Goal: Check status: Check status

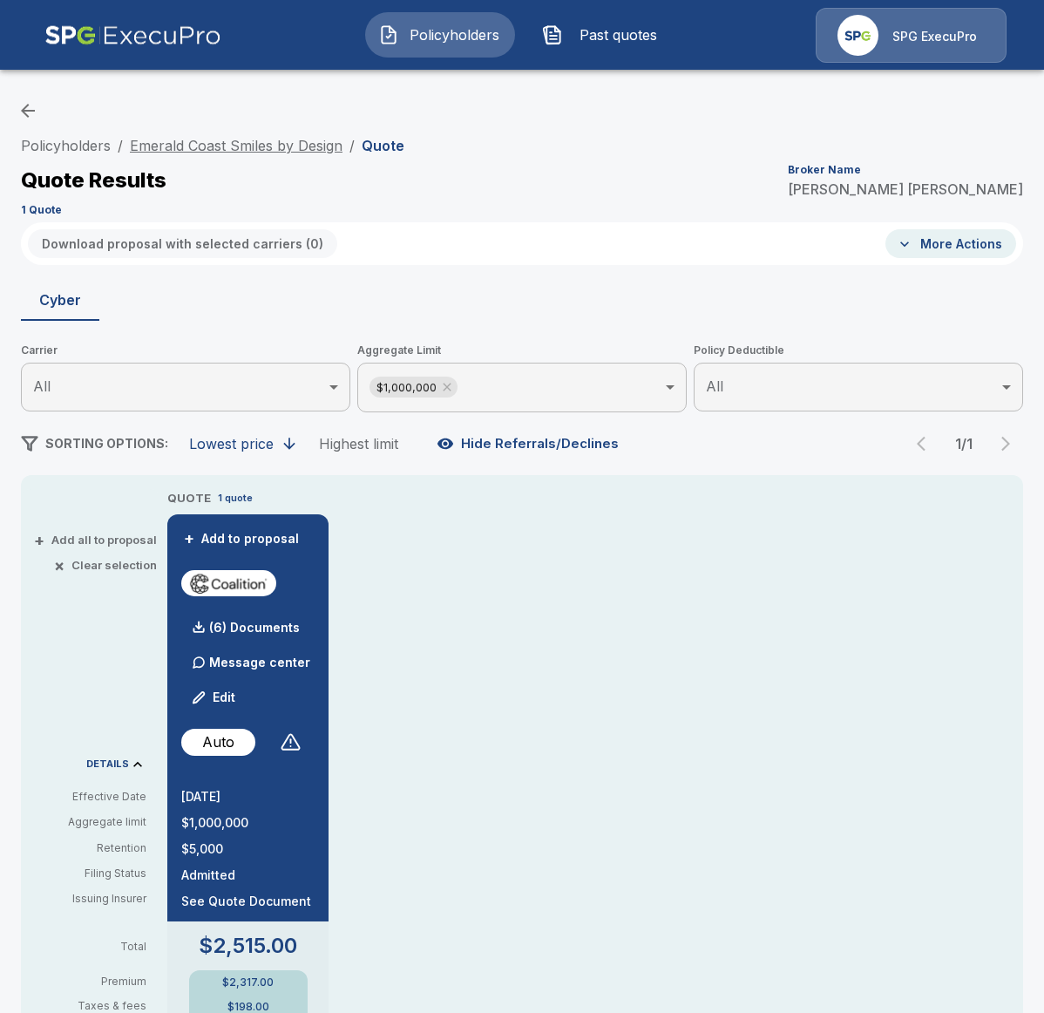
click at [293, 137] on link "Emerald Coast Smiles by Design" at bounding box center [236, 145] width 213 height 17
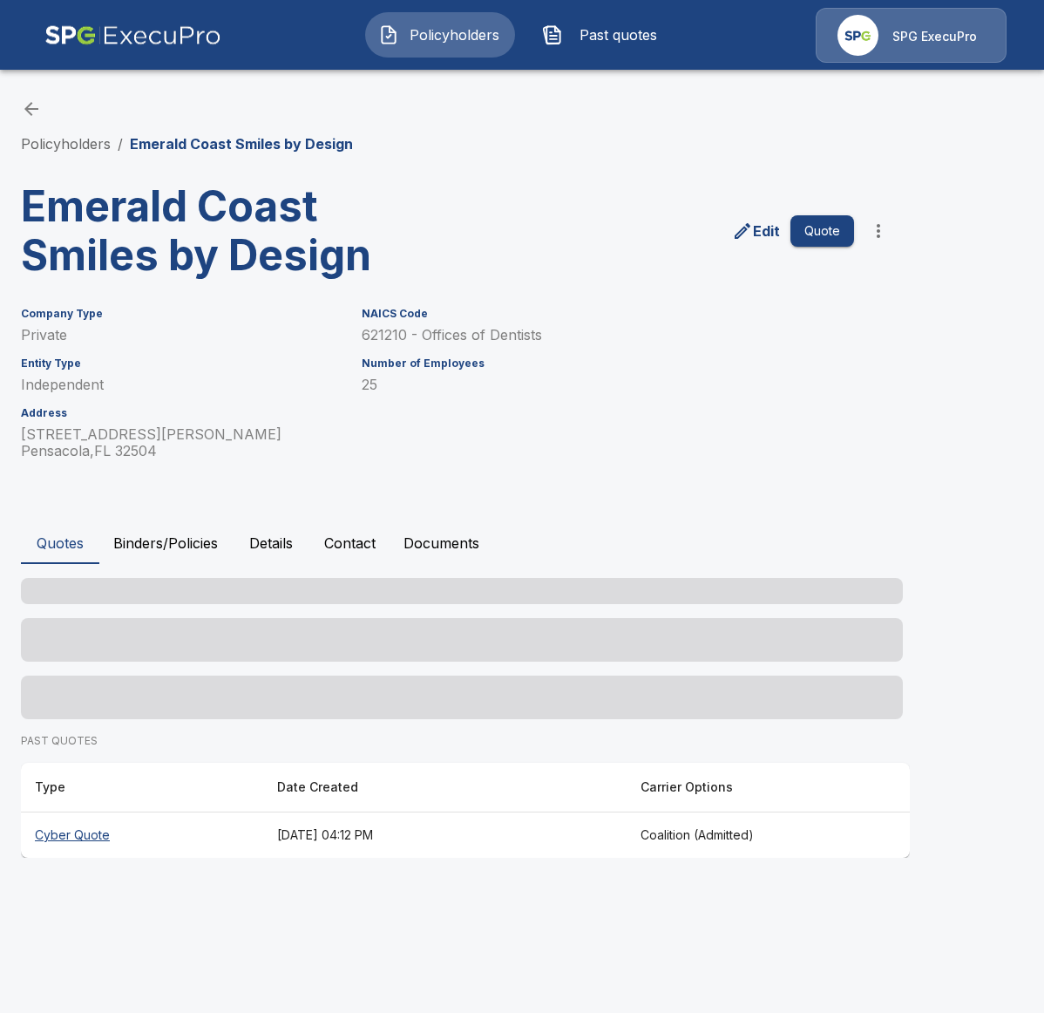
scroll to position [9, 0]
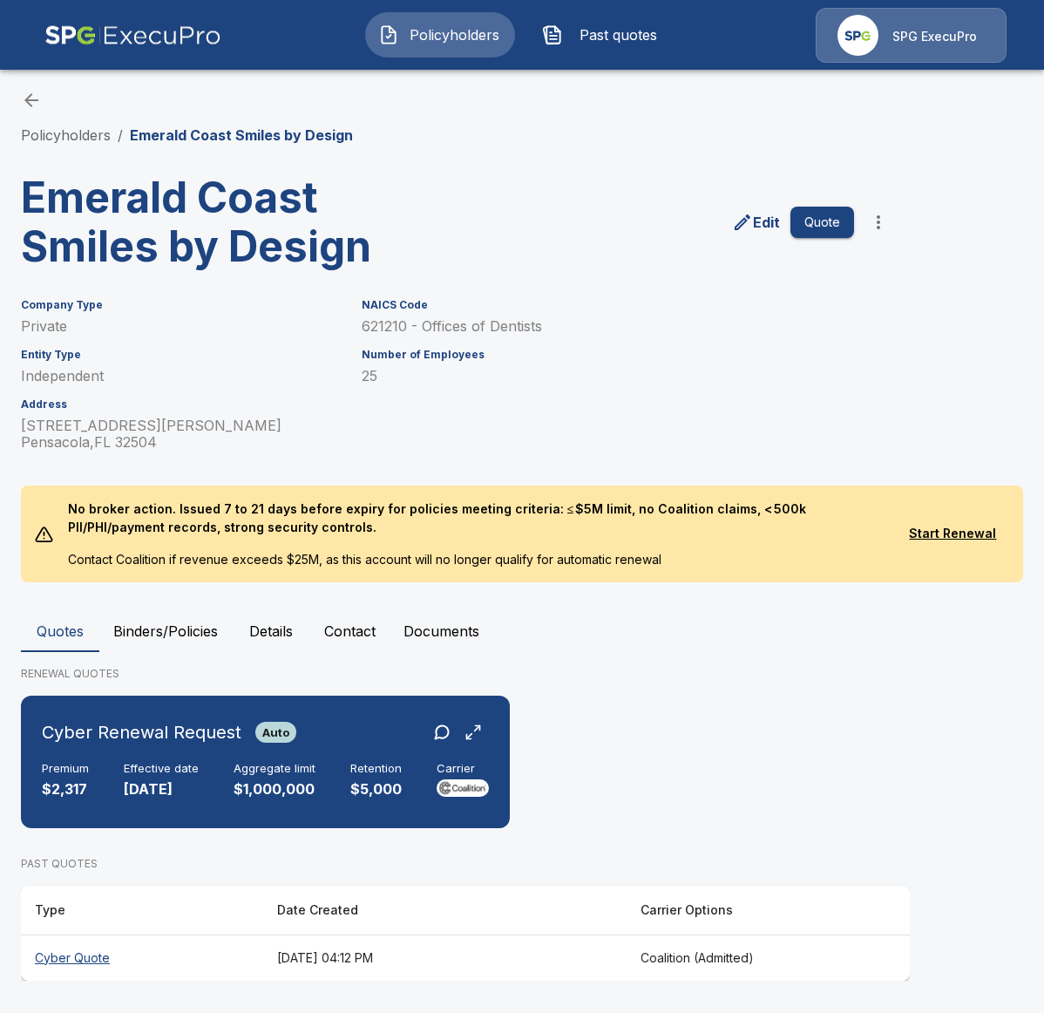
click at [317, 969] on th "July 10, 2025 at 04:12 PM" at bounding box center [444, 957] width 363 height 46
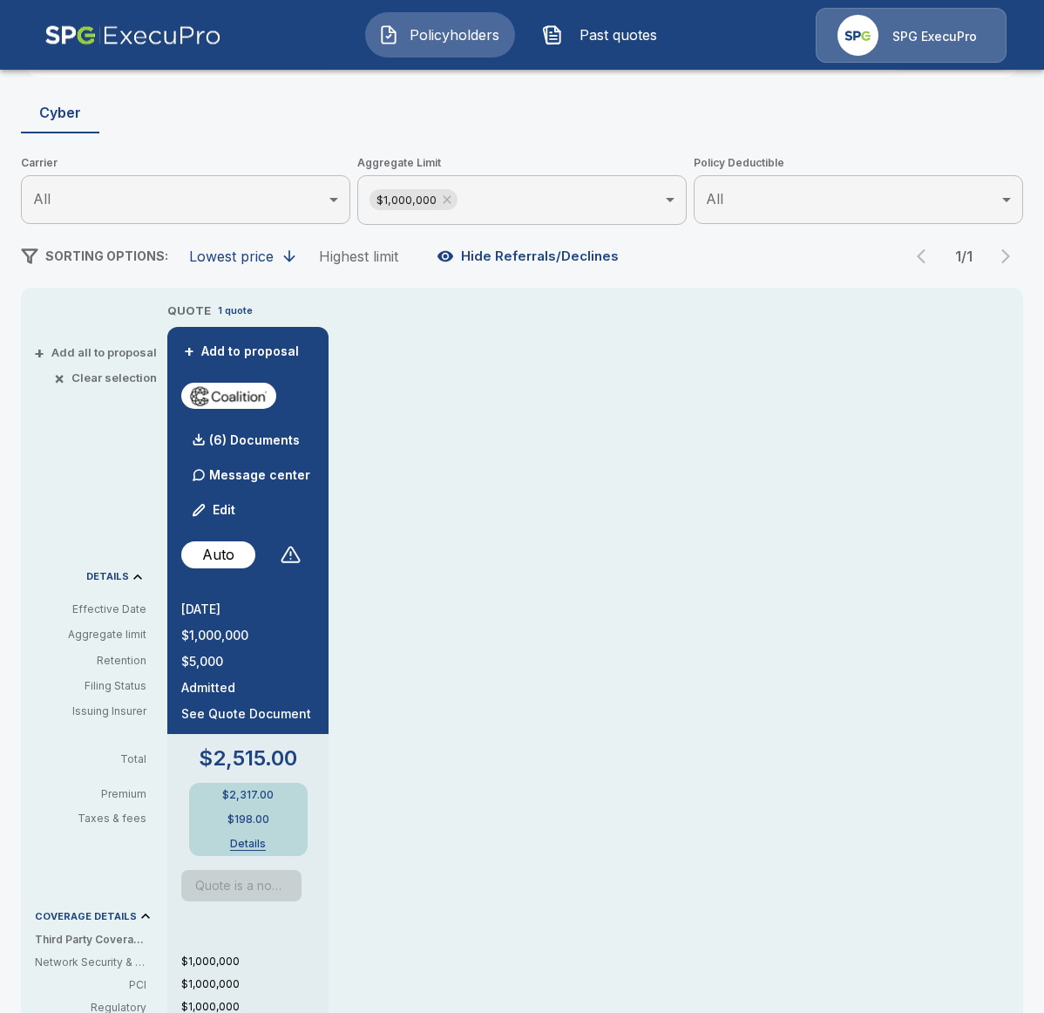
scroll to position [387, 0]
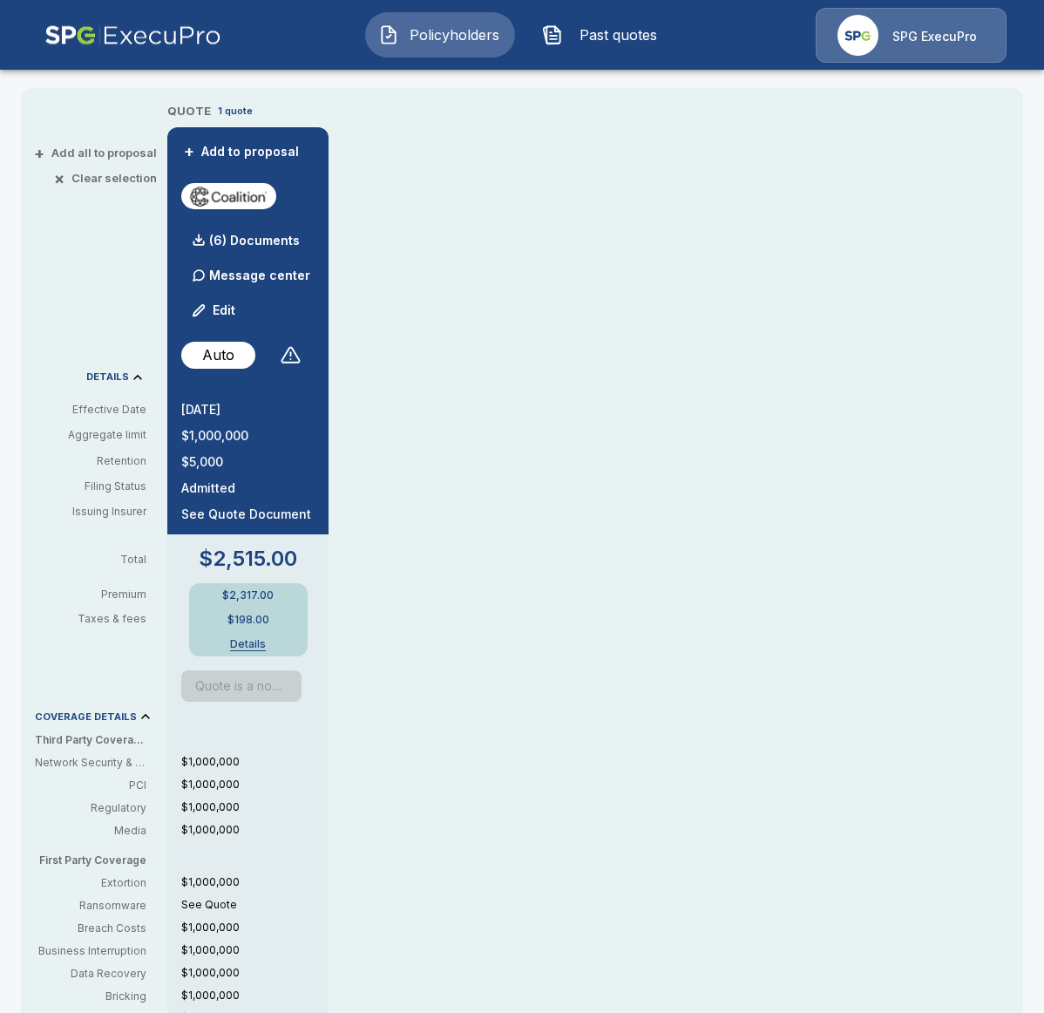
click at [605, 51] on button "Past quotes" at bounding box center [604, 34] width 150 height 45
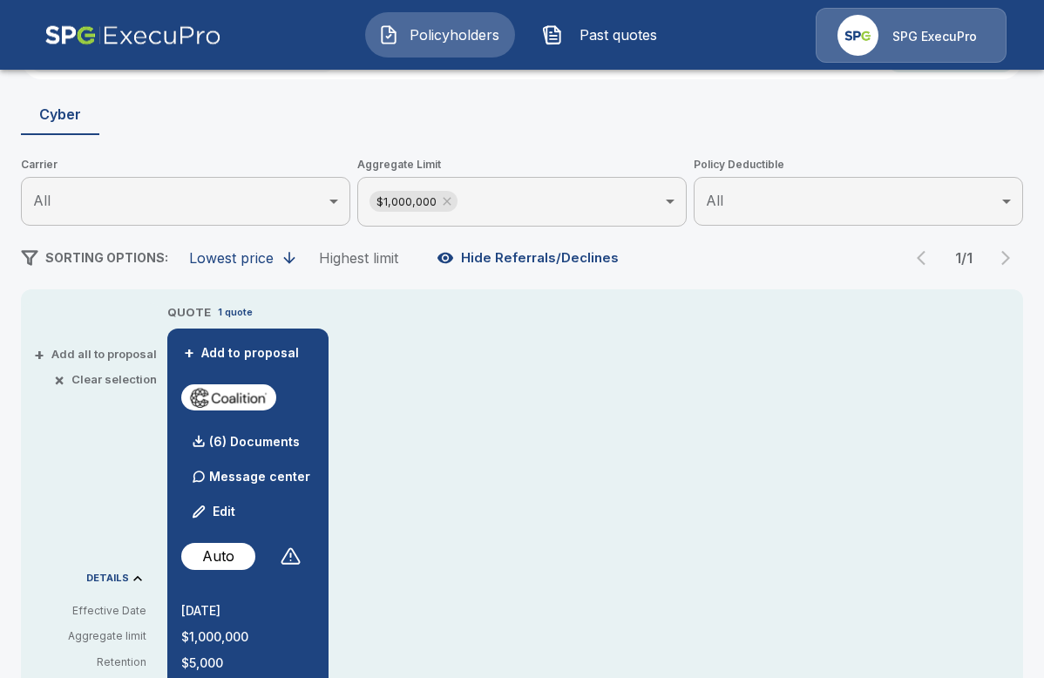
scroll to position [400, 0]
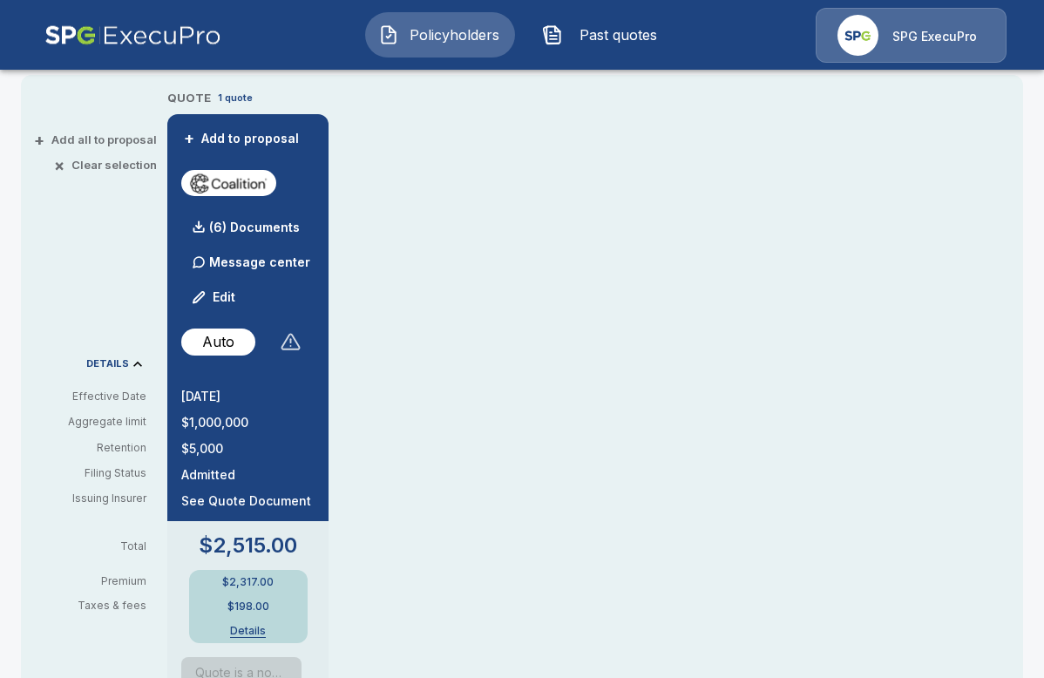
click at [292, 344] on div at bounding box center [290, 341] width 21 height 21
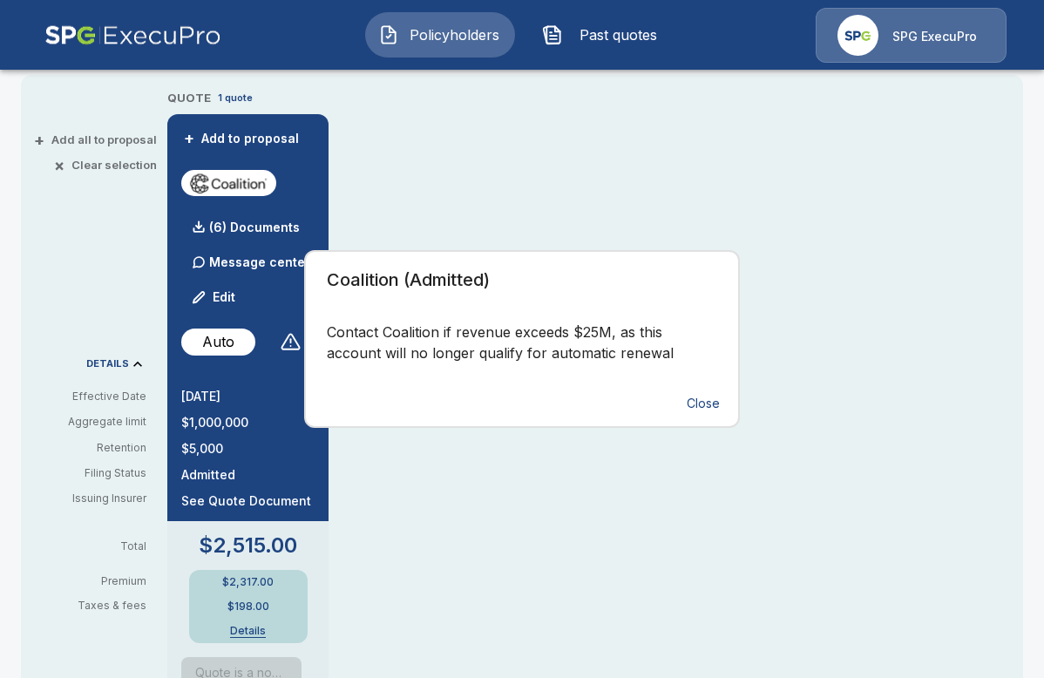
click at [442, 547] on div "Coalition (Admitted) Contact Coalition if revenue exceeds $25M, as this account…" at bounding box center [522, 339] width 1044 height 678
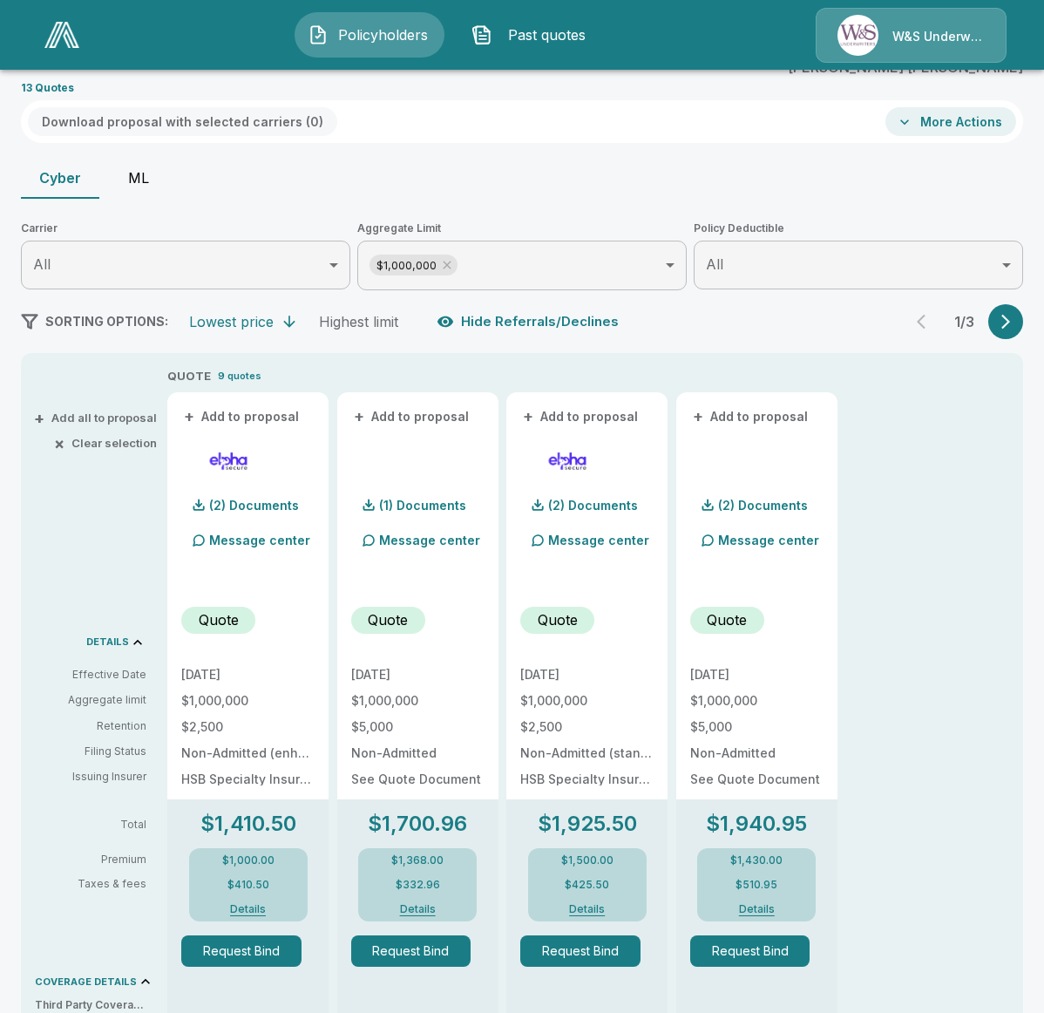
scroll to position [110, 0]
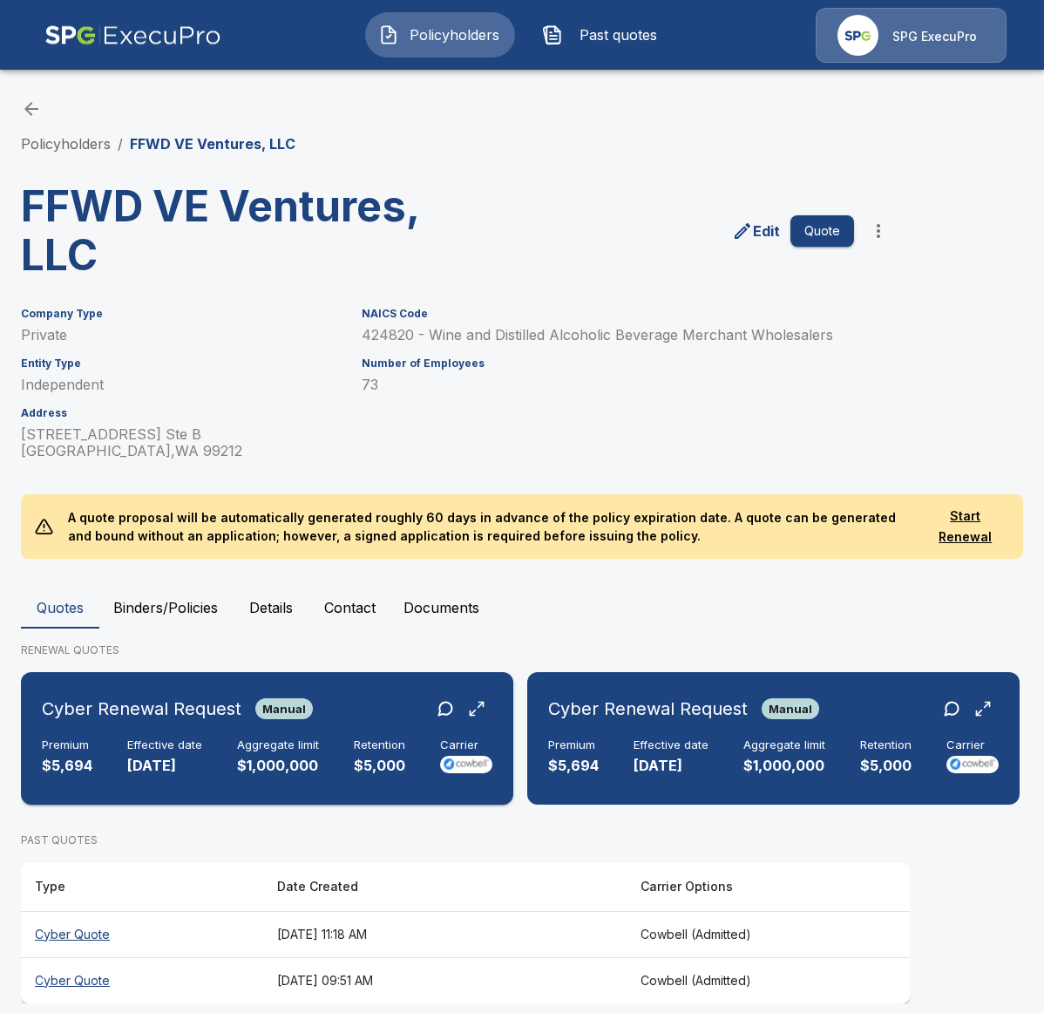
scroll to position [23, 0]
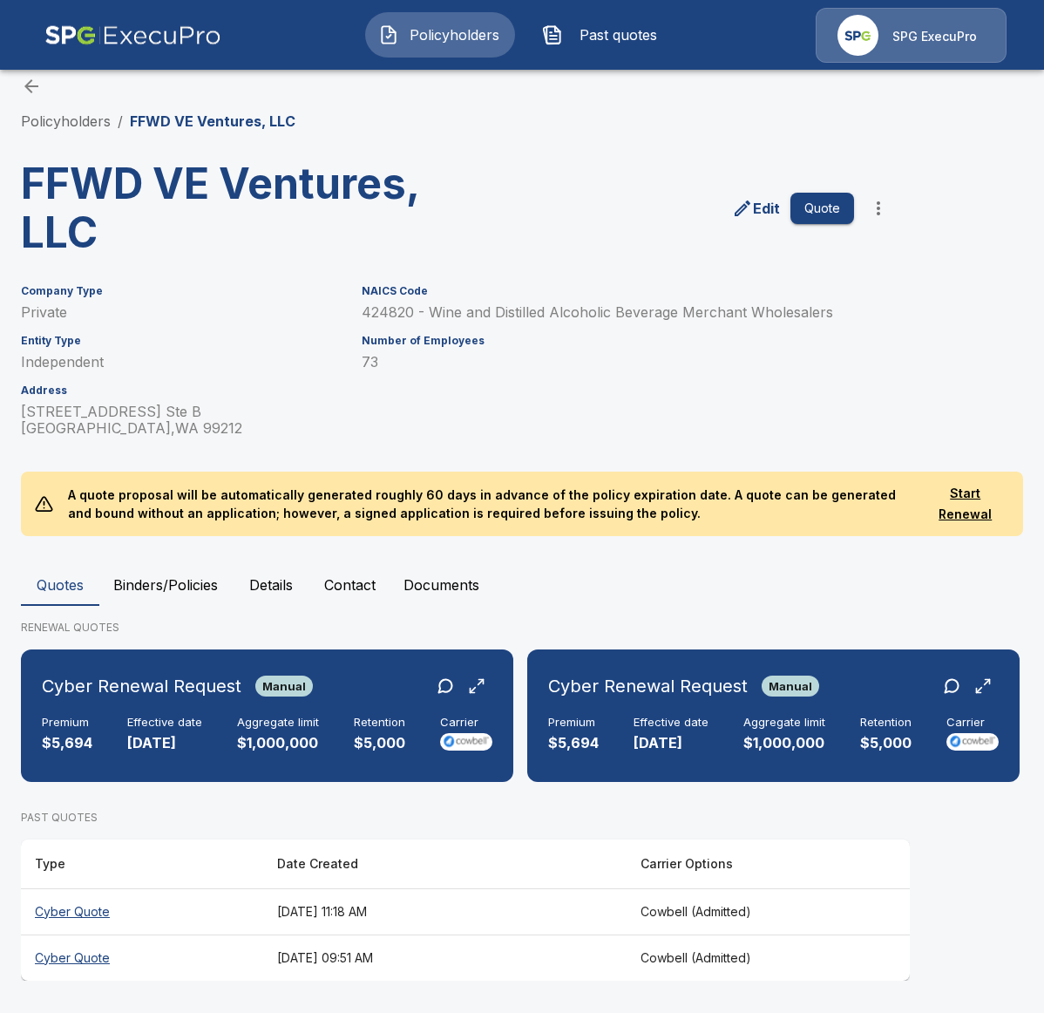
click at [222, 914] on th "Cyber Quote" at bounding box center [142, 911] width 242 height 46
